Goal: Use online tool/utility: Utilize a website feature to perform a specific function

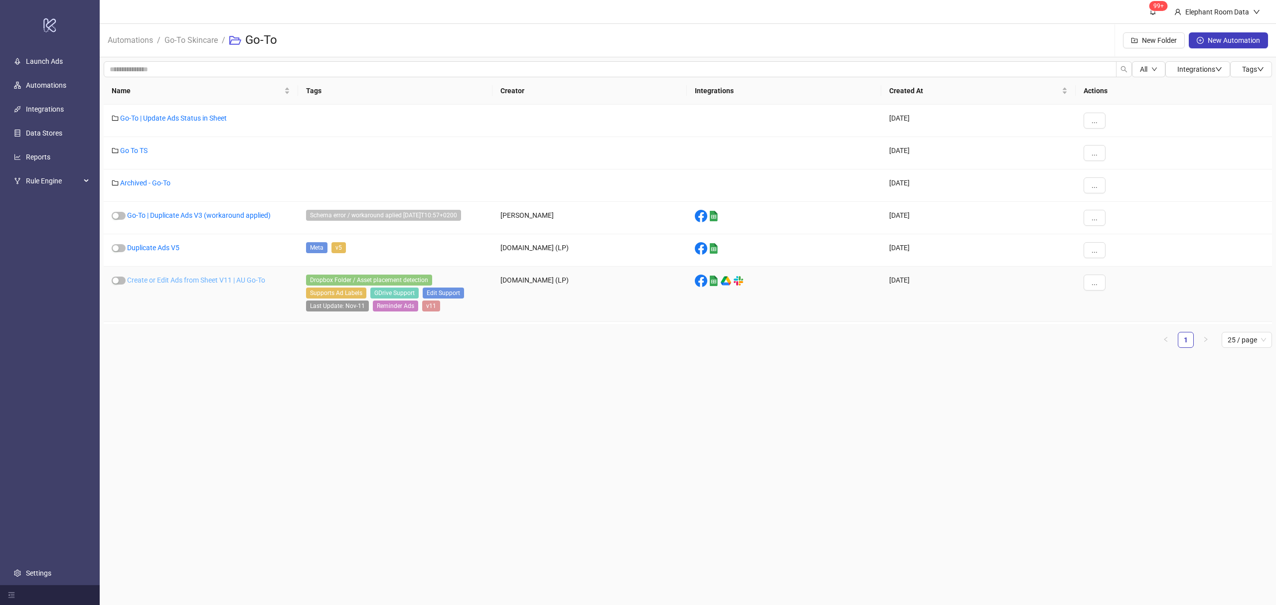
click at [196, 284] on link "Create or Edit Ads from Sheet V11 | AU Go-To" at bounding box center [196, 280] width 138 height 8
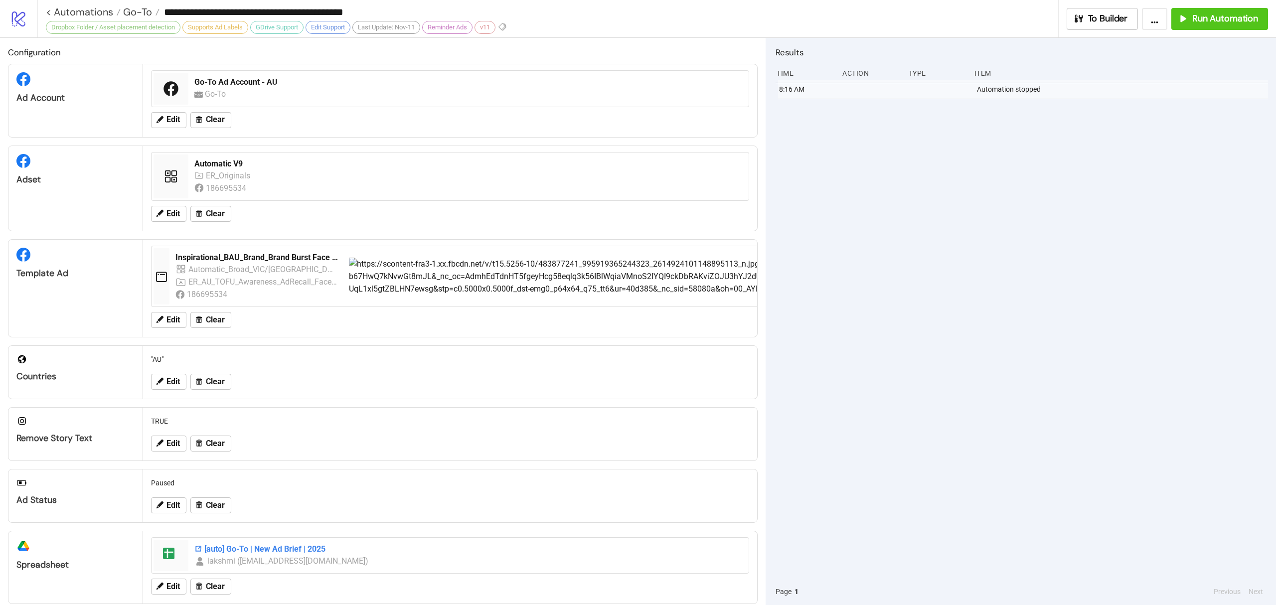
click at [252, 504] on div "[auto] Go-To | New Ad Brief | 2025" at bounding box center [468, 549] width 548 height 11
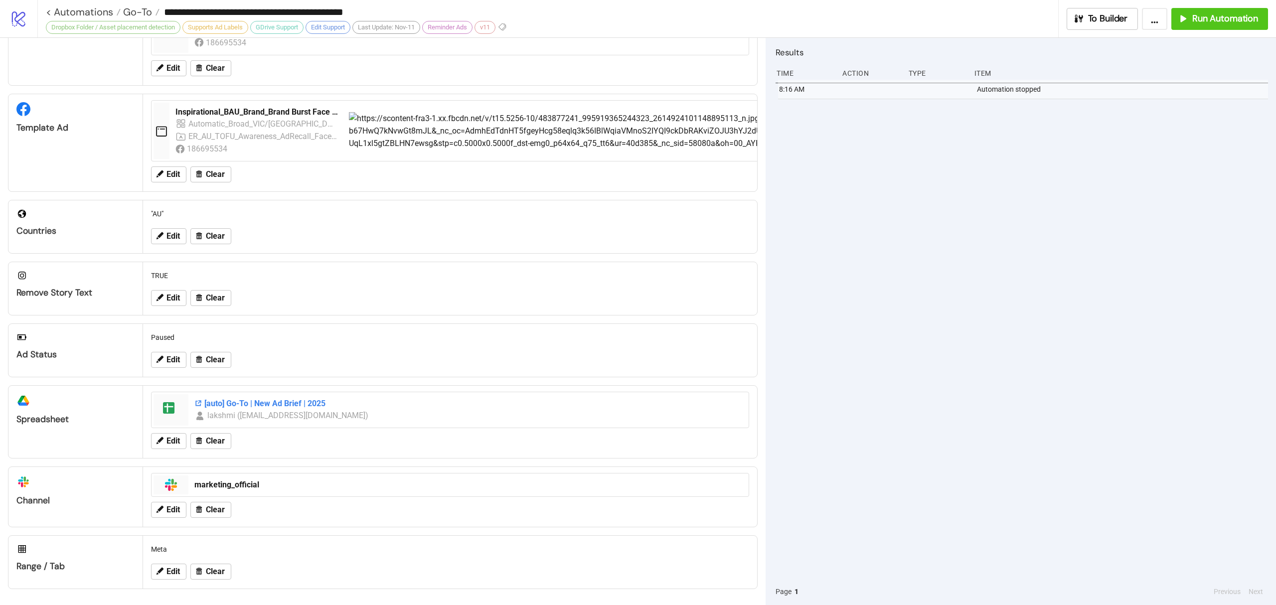
click at [260, 401] on div "[auto] Go-To | New Ad Brief | 2025" at bounding box center [468, 403] width 548 height 11
click at [1062, 12] on button "Run Automation" at bounding box center [1219, 19] width 97 height 22
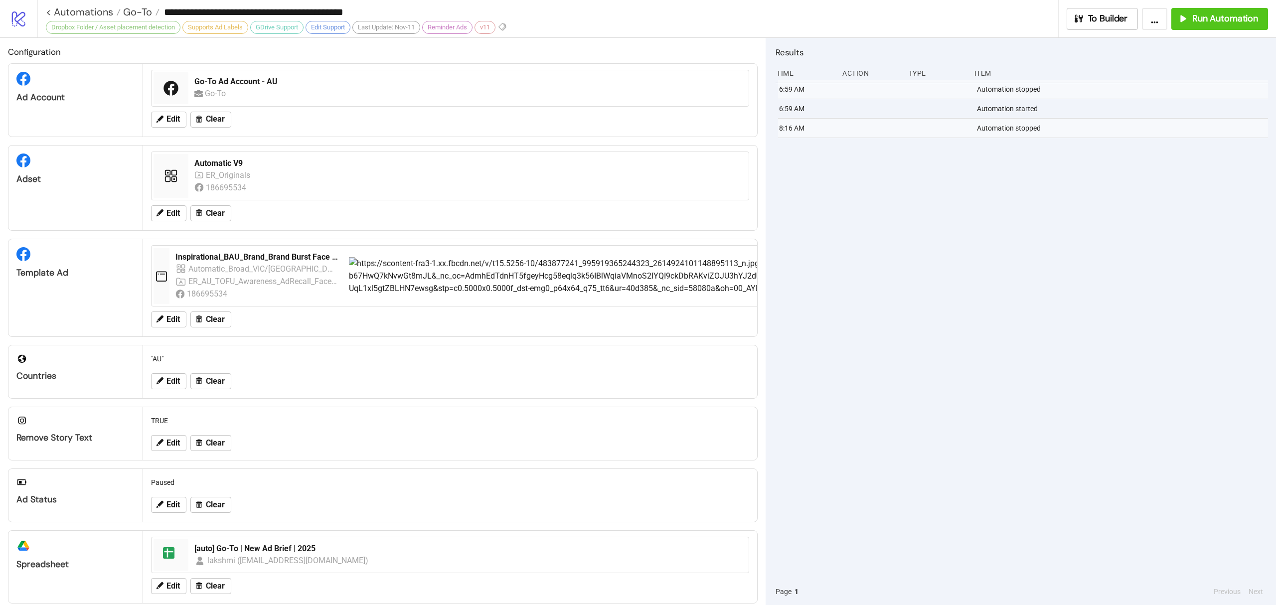
scroll to position [0, 0]
click at [224, 168] on div "Automatic V9" at bounding box center [468, 163] width 548 height 11
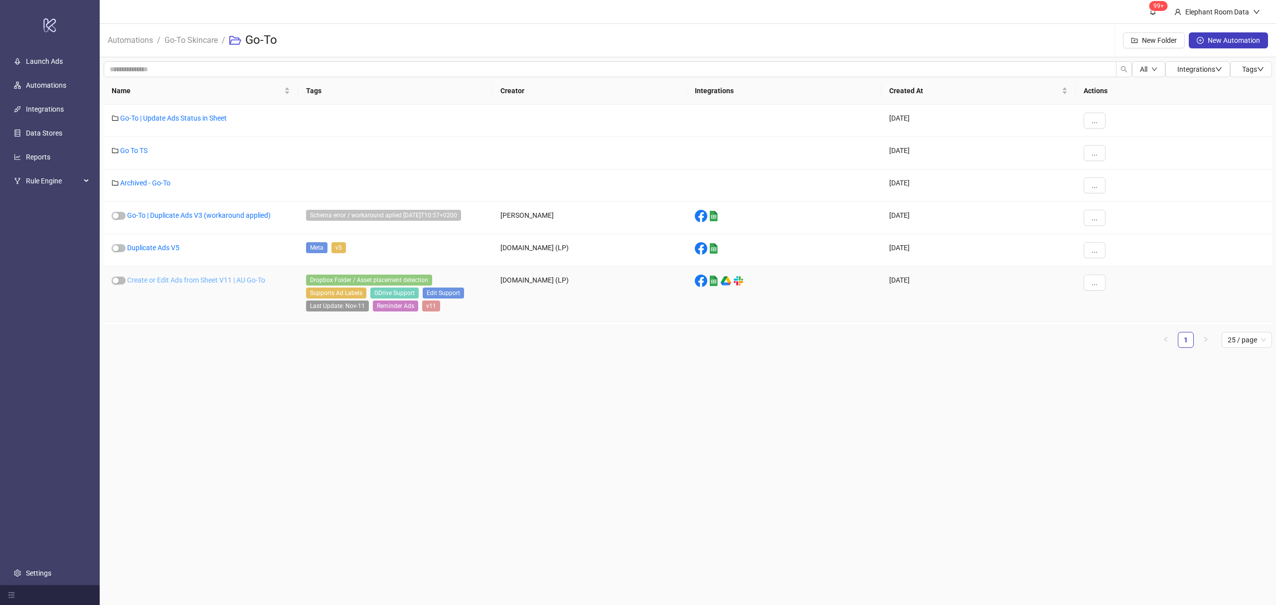
click at [182, 282] on link "Create or Edit Ads from Sheet V11 | AU Go-To" at bounding box center [196, 280] width 138 height 8
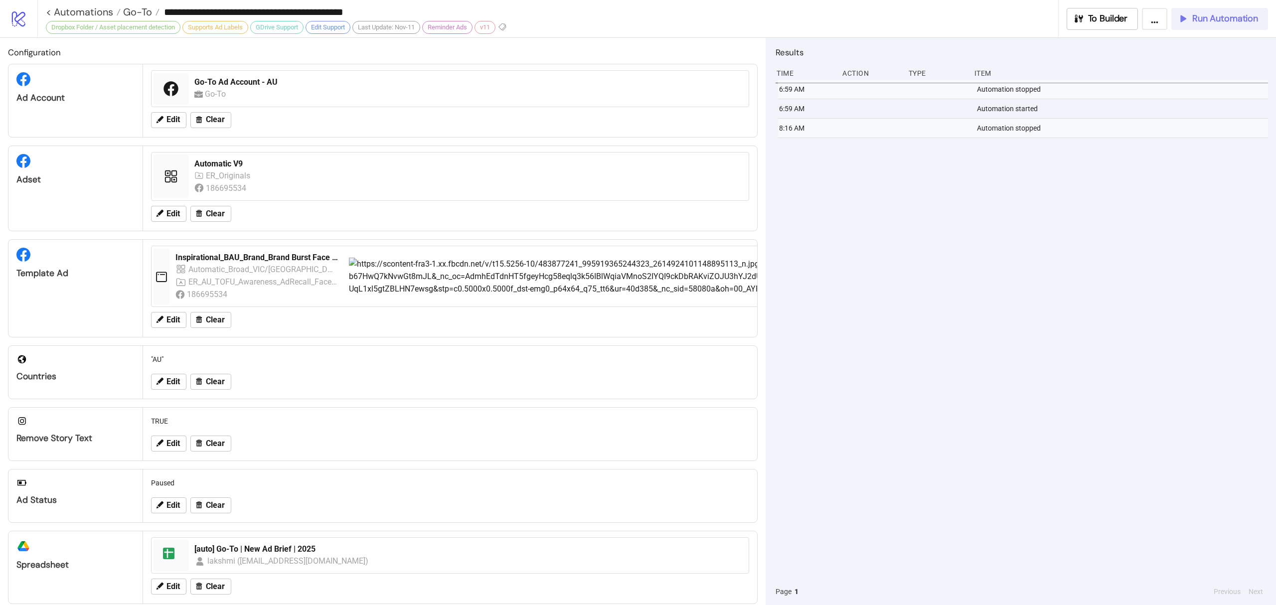
click at [1062, 15] on span "Run Automation" at bounding box center [1225, 18] width 66 height 11
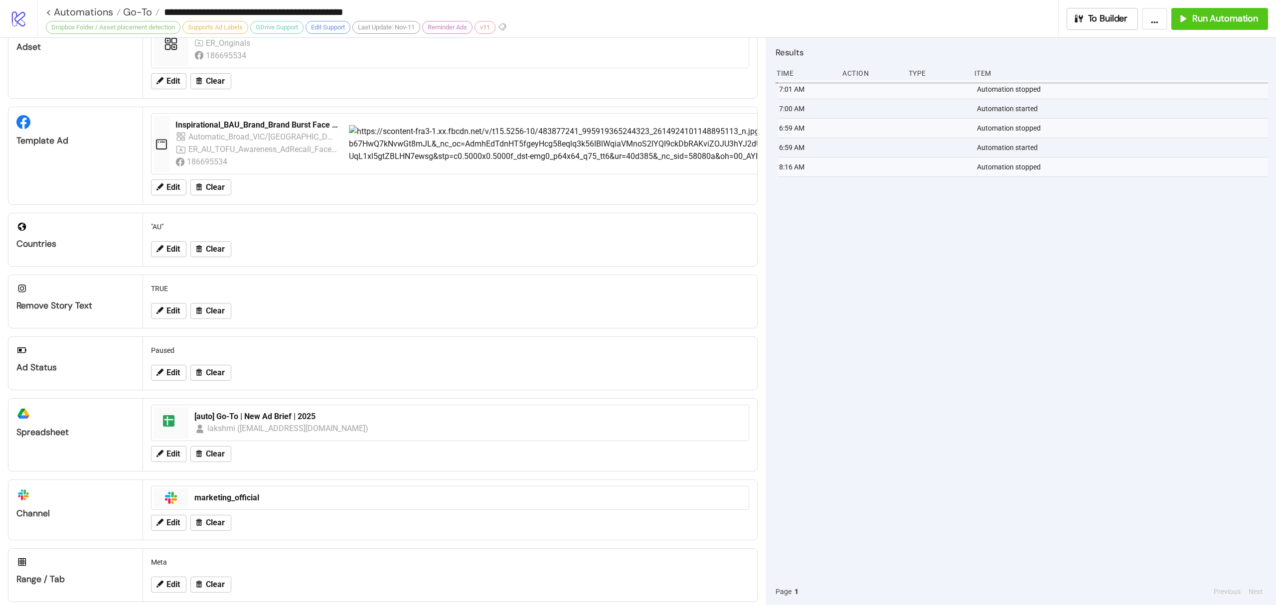
scroll to position [150, 0]
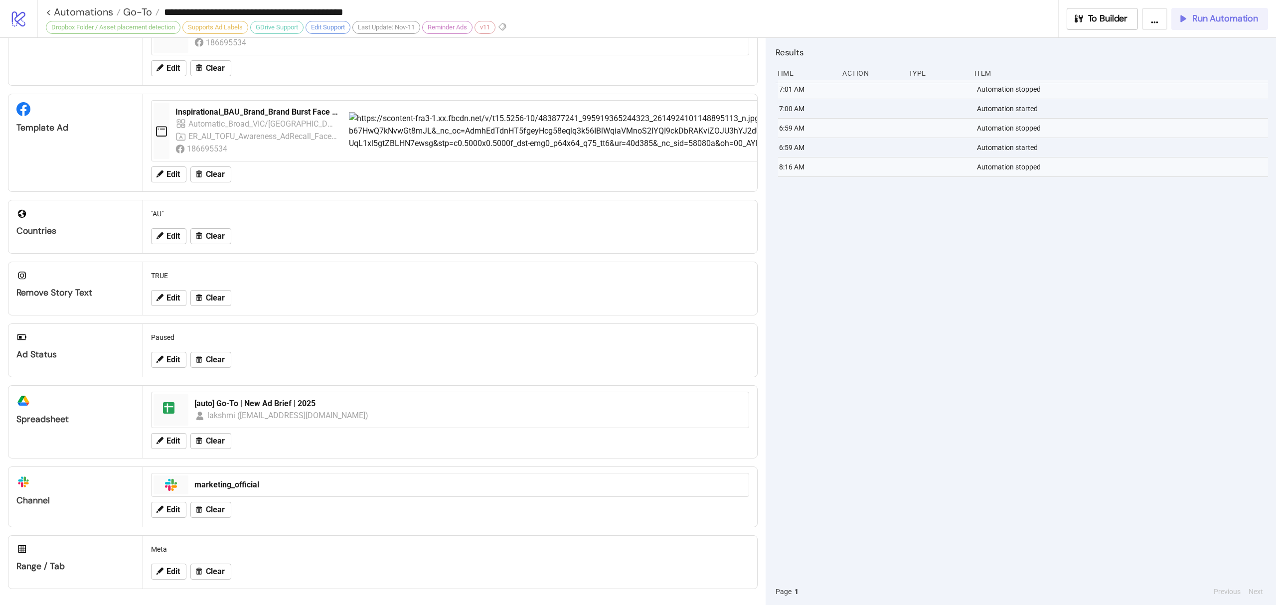
click at [1062, 16] on span "Run Automation" at bounding box center [1225, 18] width 66 height 11
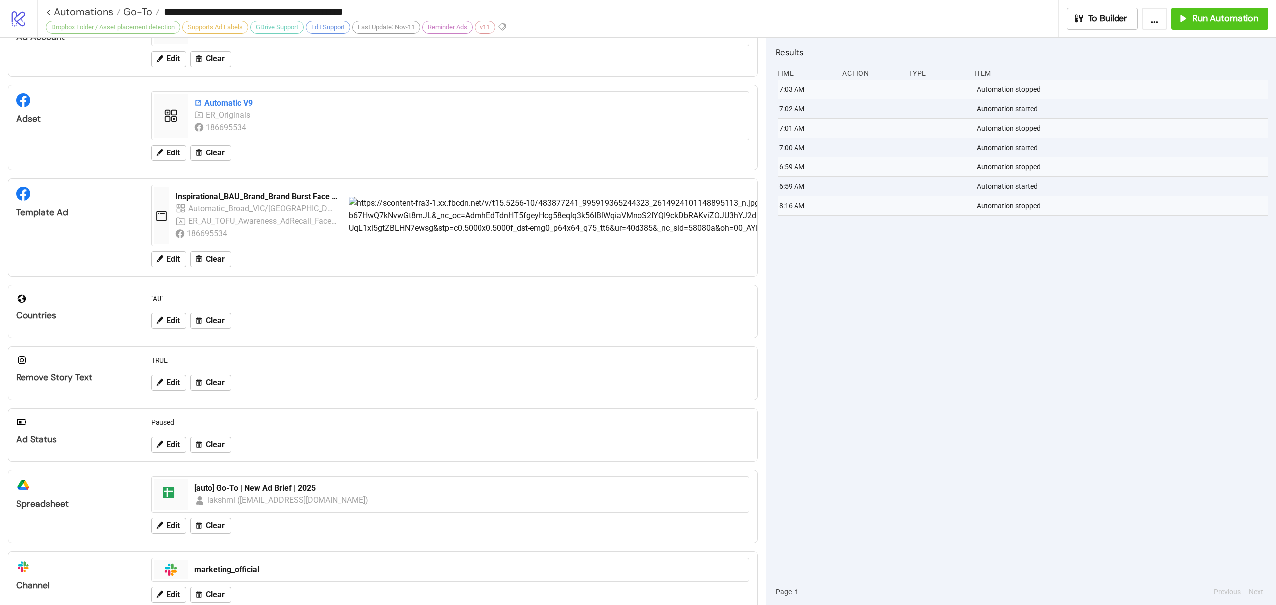
scroll to position [0, 0]
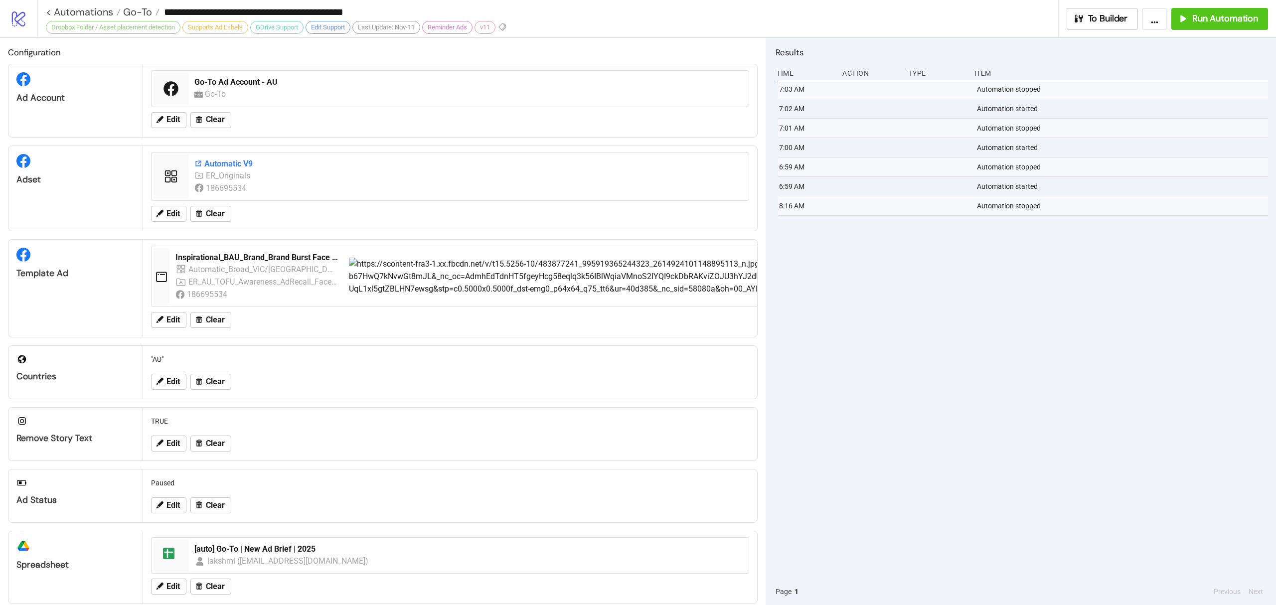
click at [229, 167] on div "Automatic V9" at bounding box center [468, 163] width 548 height 11
click at [1062, 26] on button "Run Automation" at bounding box center [1219, 19] width 97 height 22
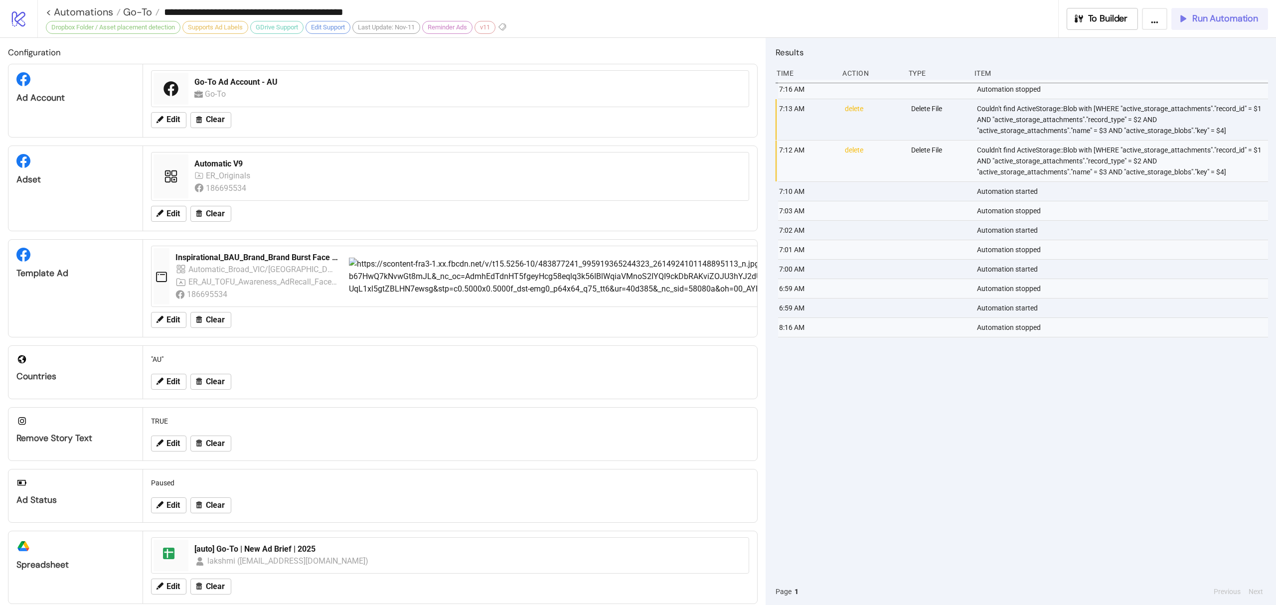
click at [1062, 23] on span "Run Automation" at bounding box center [1225, 18] width 66 height 11
